Goal: Navigation & Orientation: Understand site structure

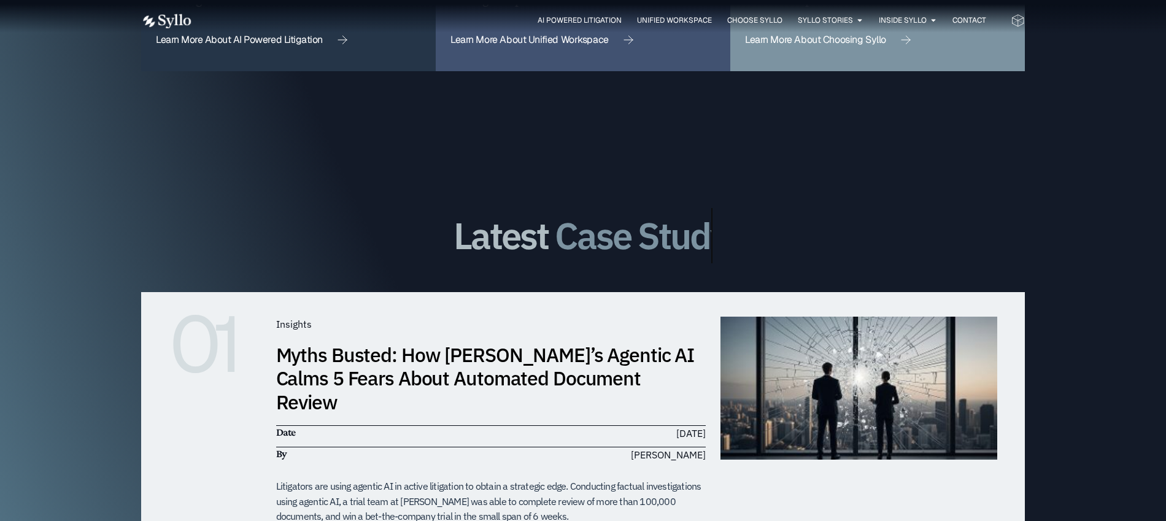
scroll to position [3334, 0]
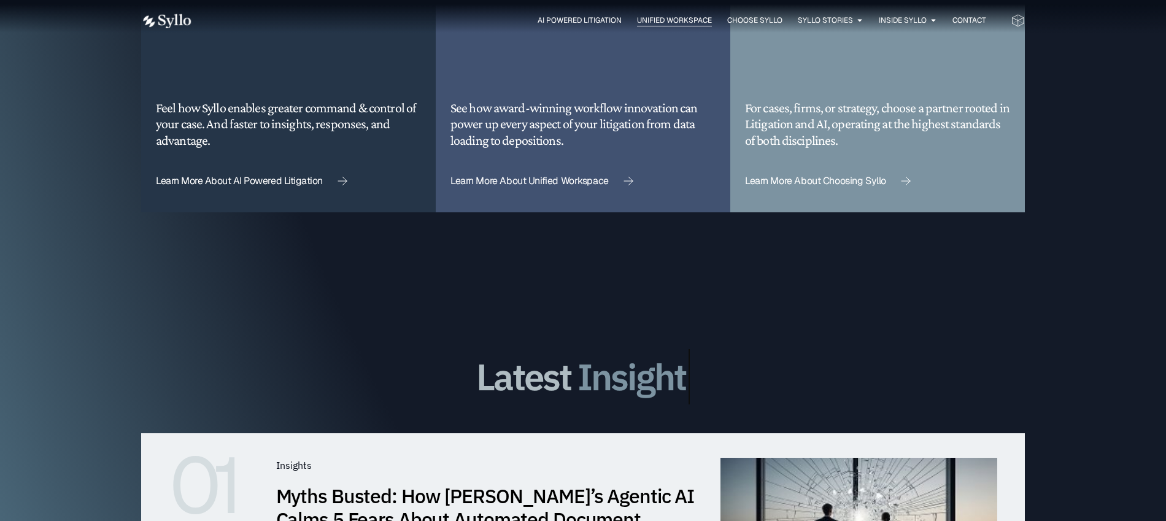
click at [672, 20] on span "Unified Workspace" at bounding box center [674, 20] width 75 height 11
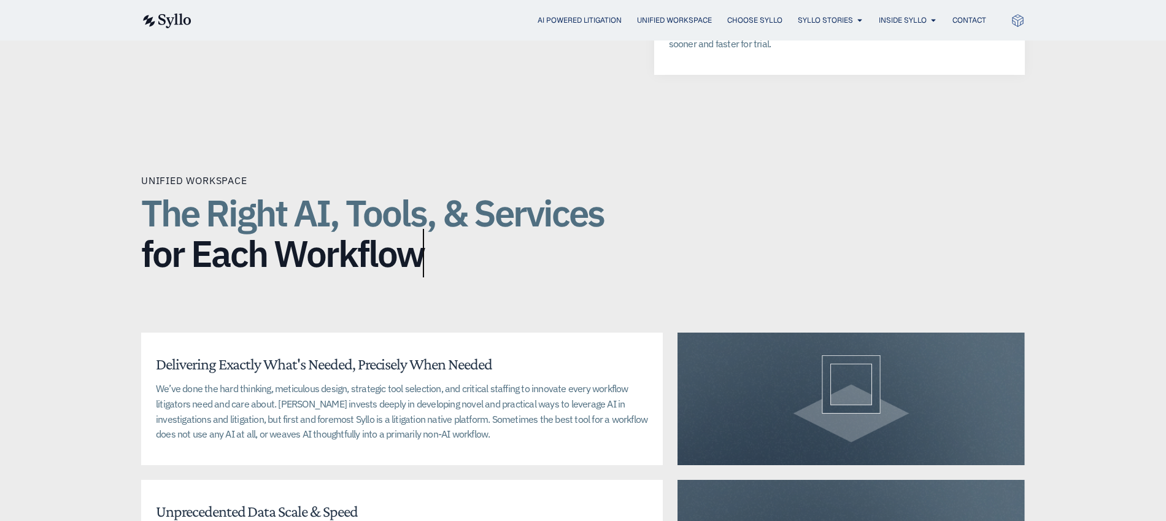
scroll to position [2626, 0]
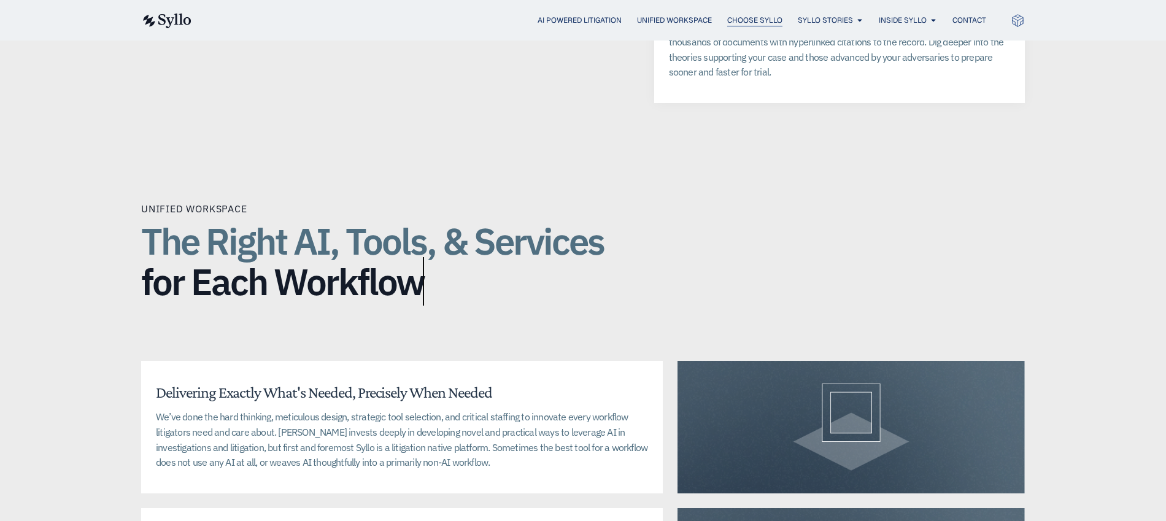
click at [774, 17] on span "Choose Syllo" at bounding box center [754, 20] width 55 height 11
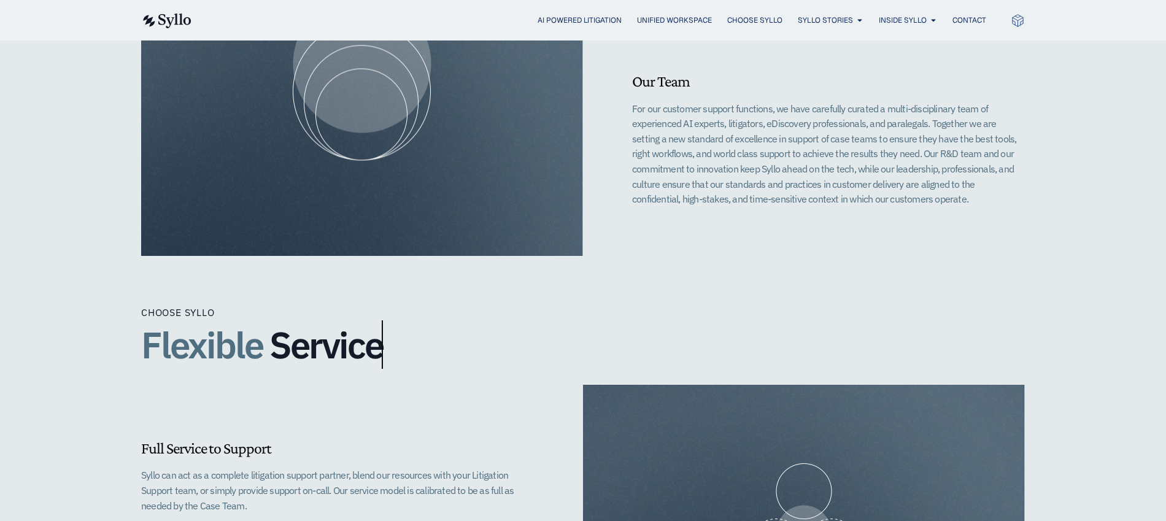
scroll to position [598, 0]
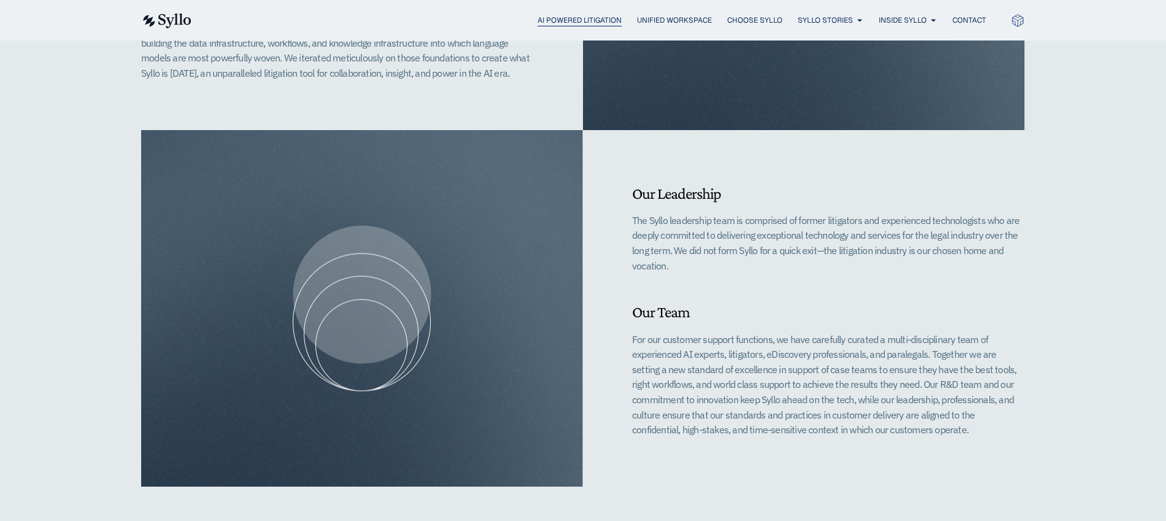
click at [542, 15] on span "AI Powered Litigation" at bounding box center [579, 20] width 84 height 11
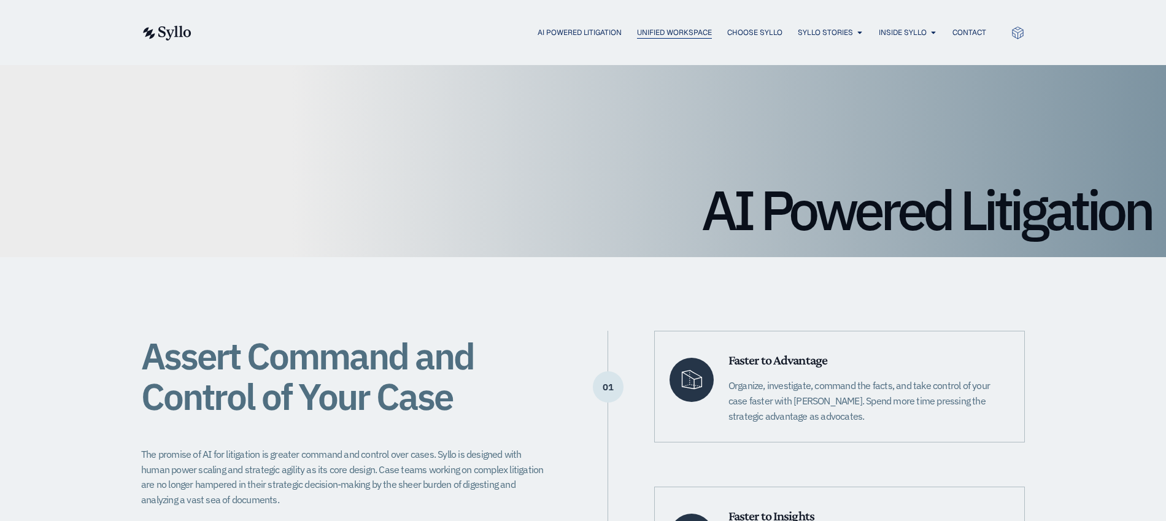
click at [672, 32] on span "Unified Workspace" at bounding box center [674, 32] width 75 height 11
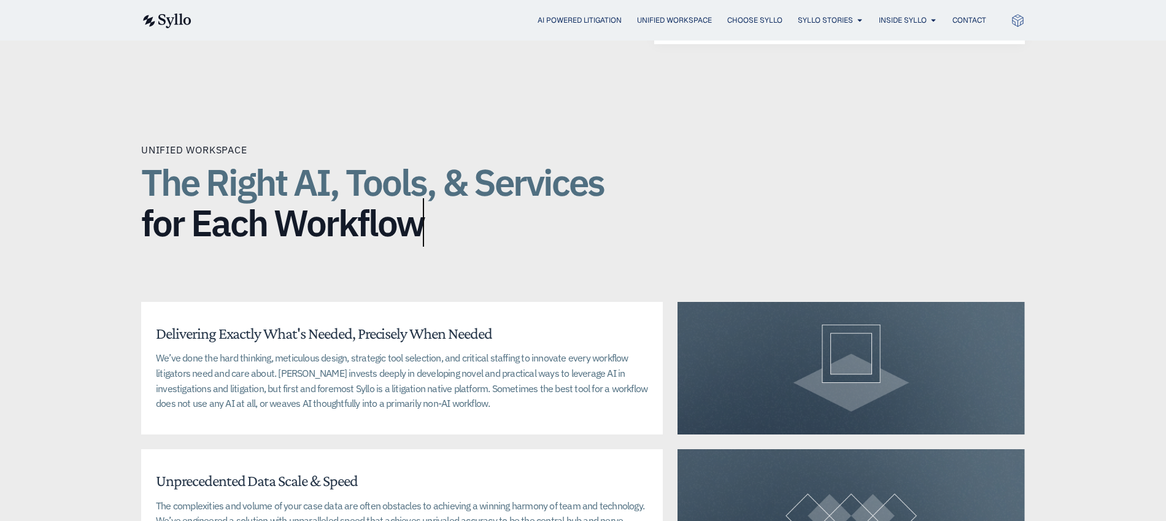
scroll to position [2570, 0]
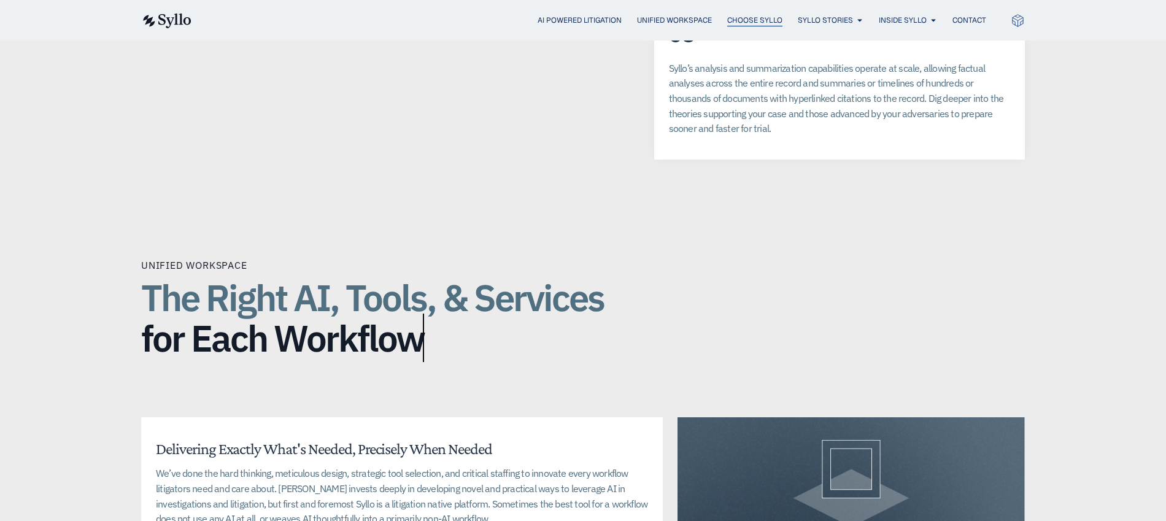
click at [766, 20] on span "Choose Syllo" at bounding box center [754, 20] width 55 height 11
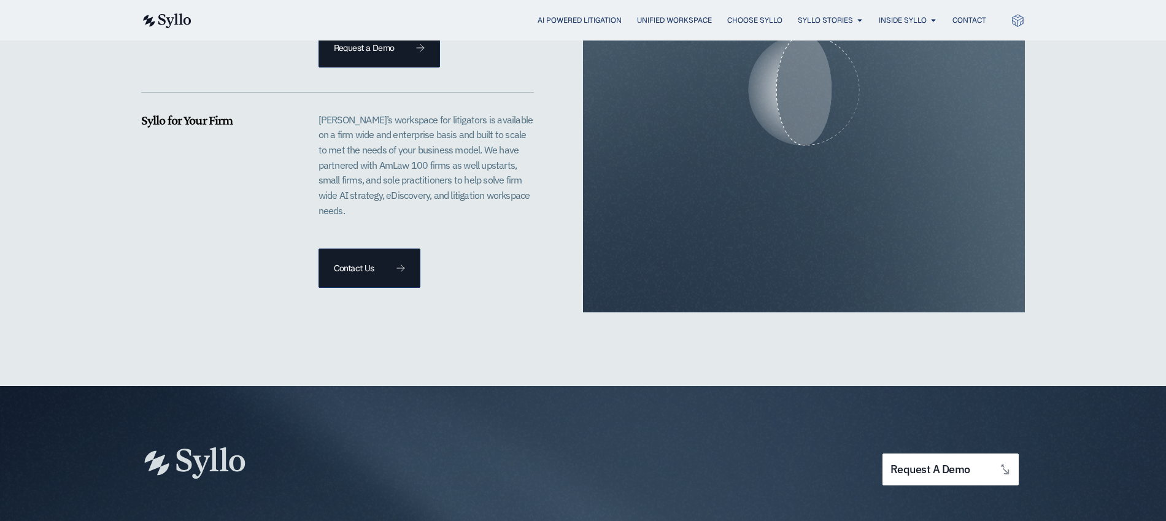
scroll to position [2171, 0]
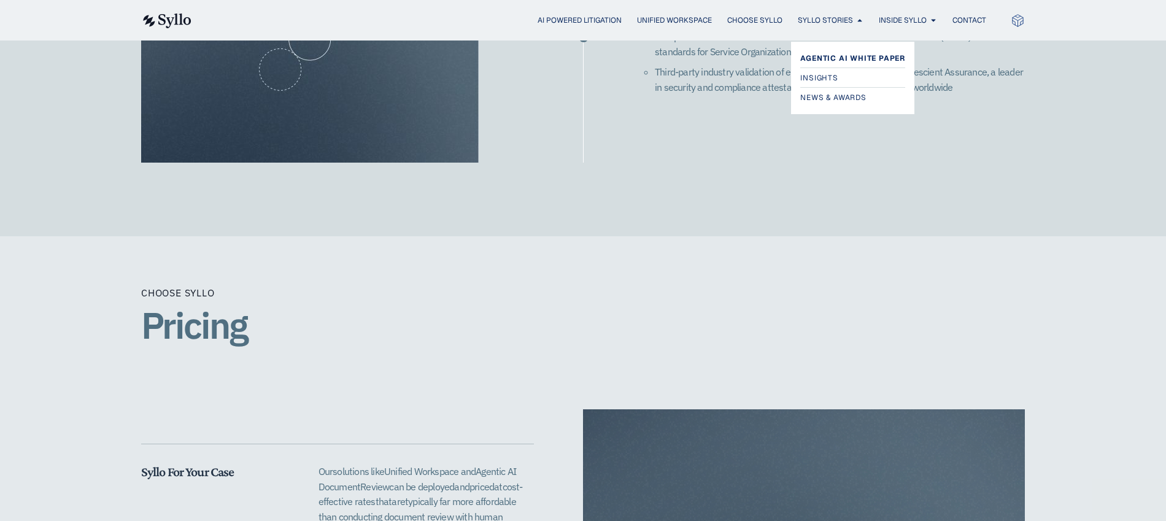
click at [836, 56] on span "Agentic AI White Paper" at bounding box center [852, 58] width 105 height 15
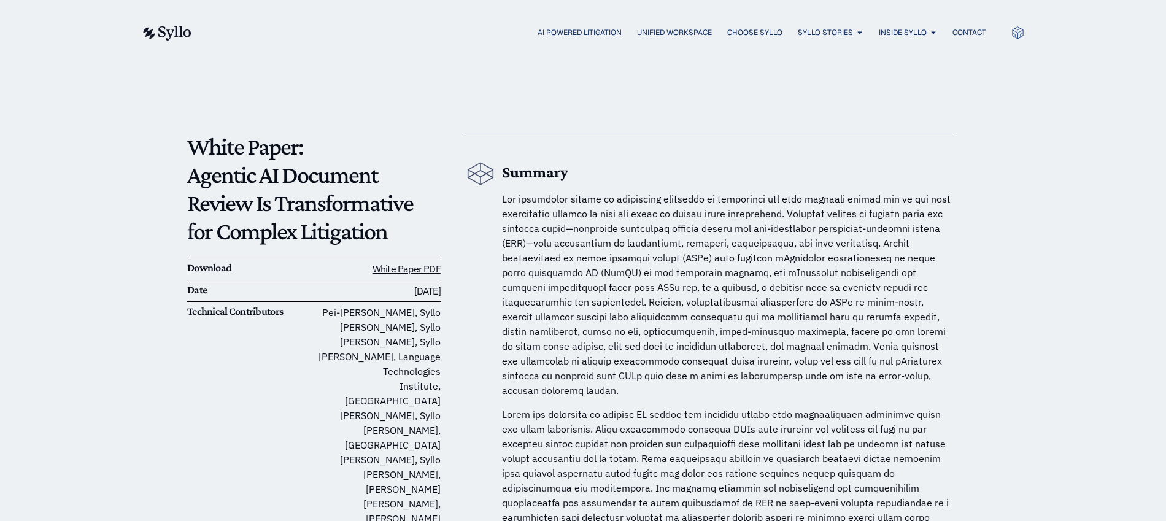
scroll to position [25, 0]
click at [848, 83] on link "Insights" at bounding box center [850, 90] width 100 height 15
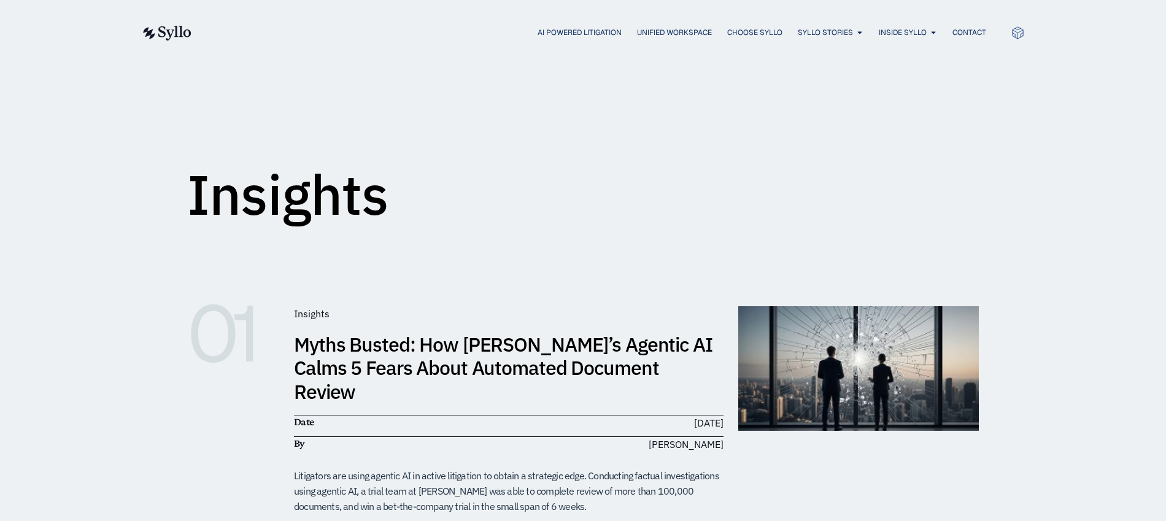
scroll to position [99, 0]
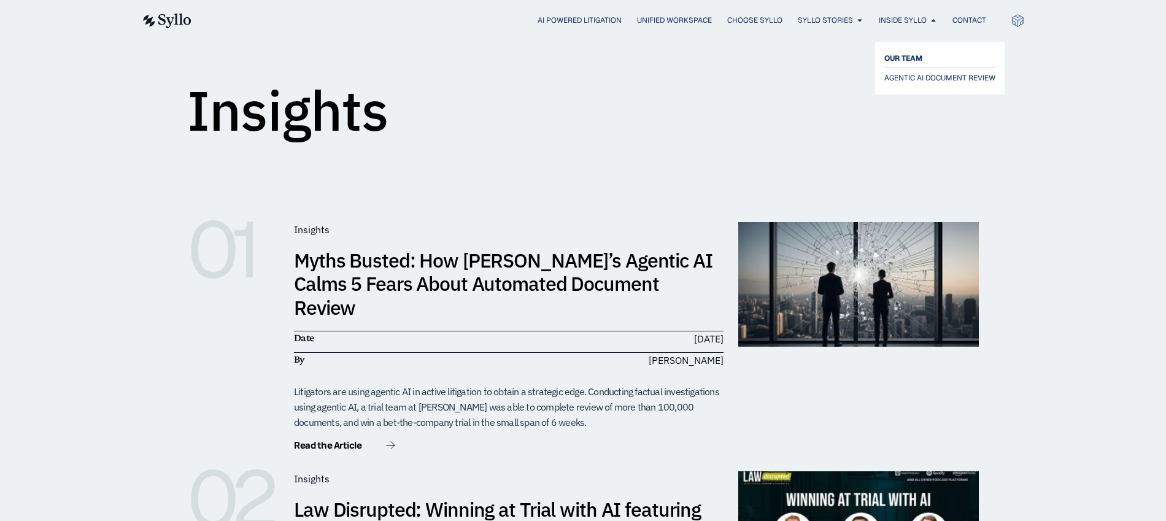
click at [937, 58] on link "OUR TEAM" at bounding box center [939, 58] width 111 height 15
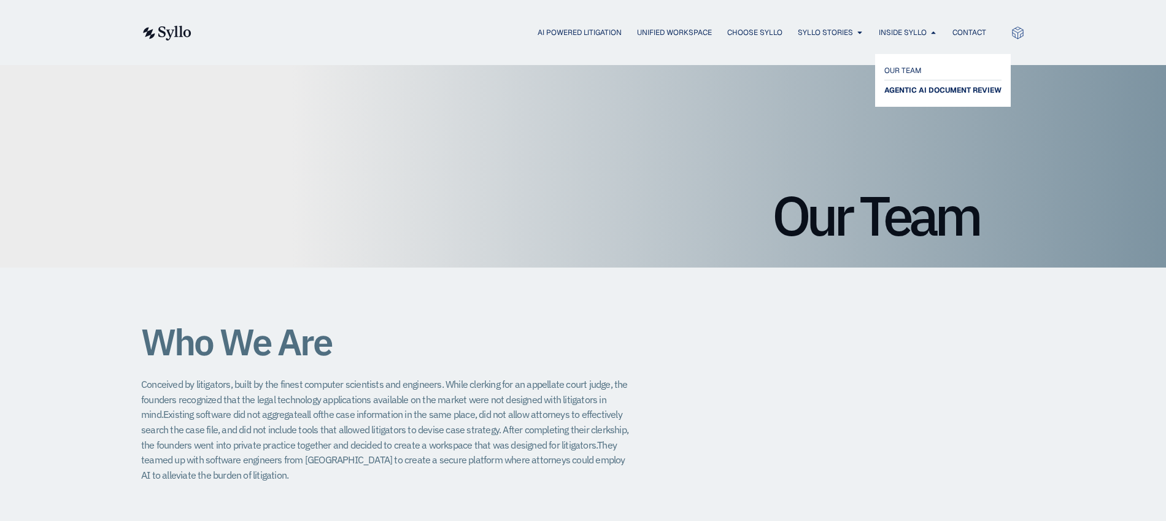
click at [918, 91] on span "AGENTIC AI DOCUMENT REVIEW" at bounding box center [942, 90] width 117 height 15
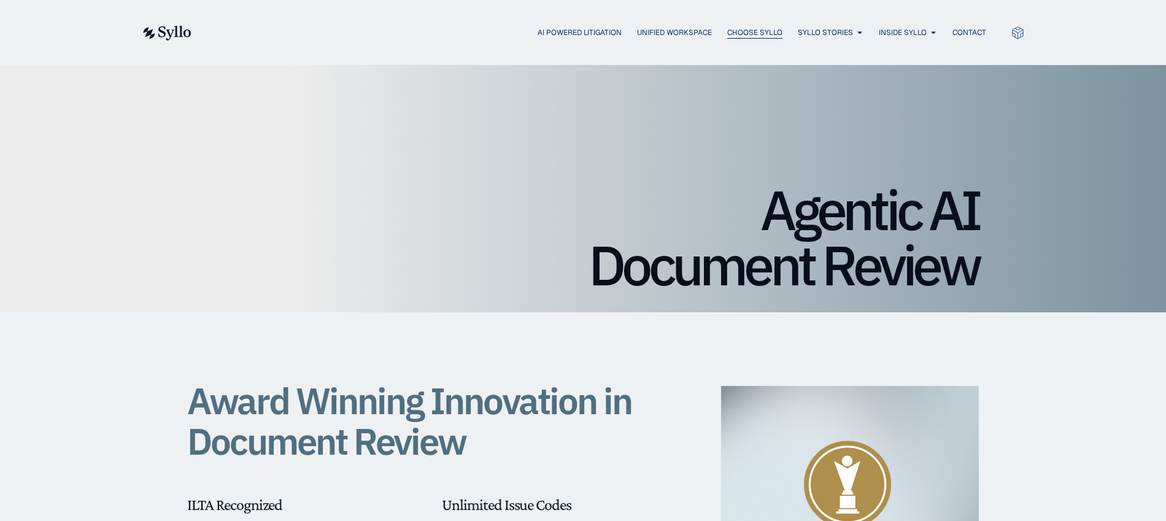
click at [755, 30] on span "Choose Syllo" at bounding box center [754, 32] width 55 height 11
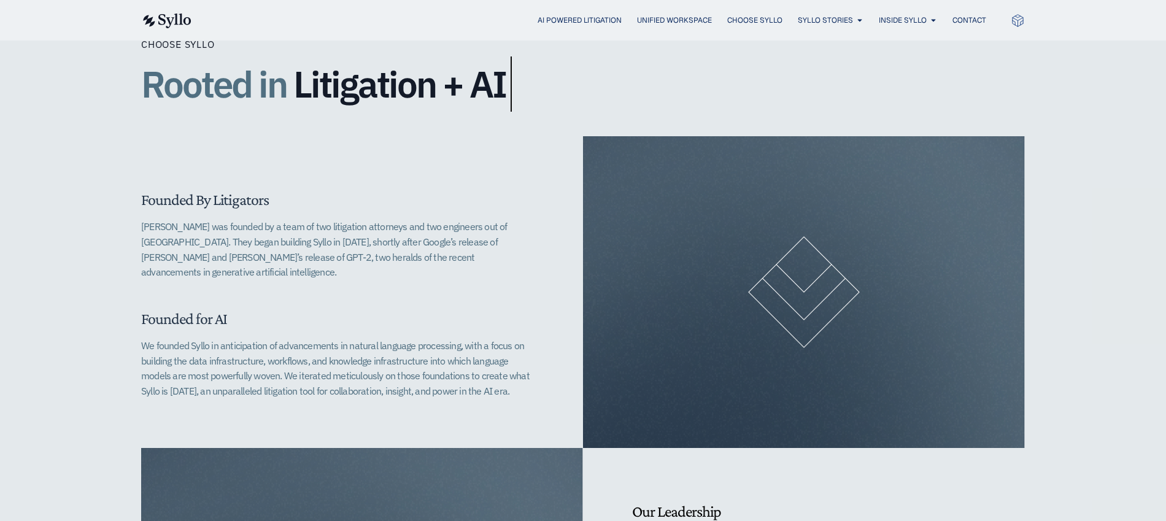
scroll to position [192, 0]
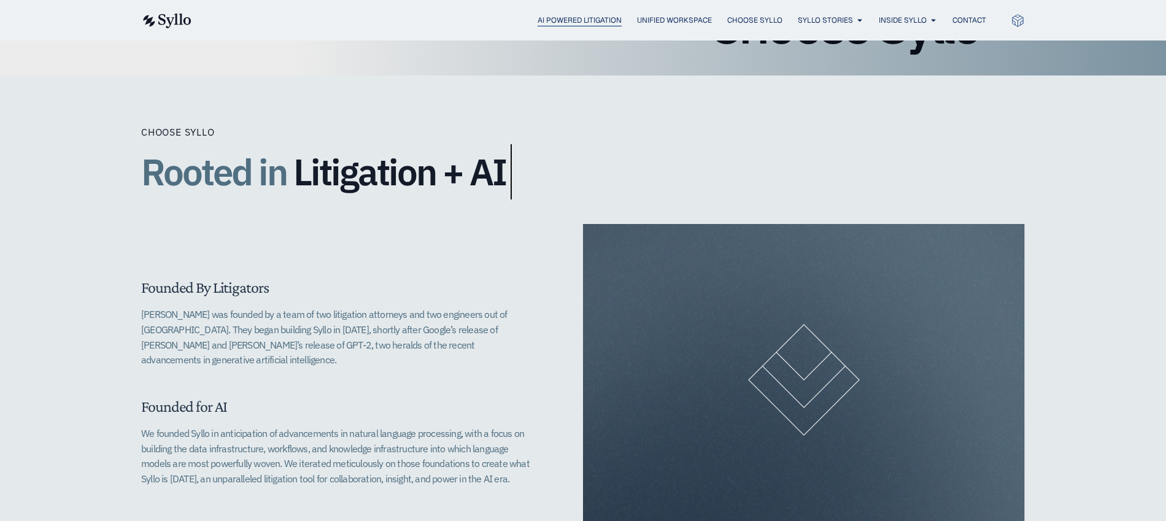
click at [553, 21] on span "AI Powered Litigation" at bounding box center [579, 20] width 84 height 11
